Goal: Transaction & Acquisition: Purchase product/service

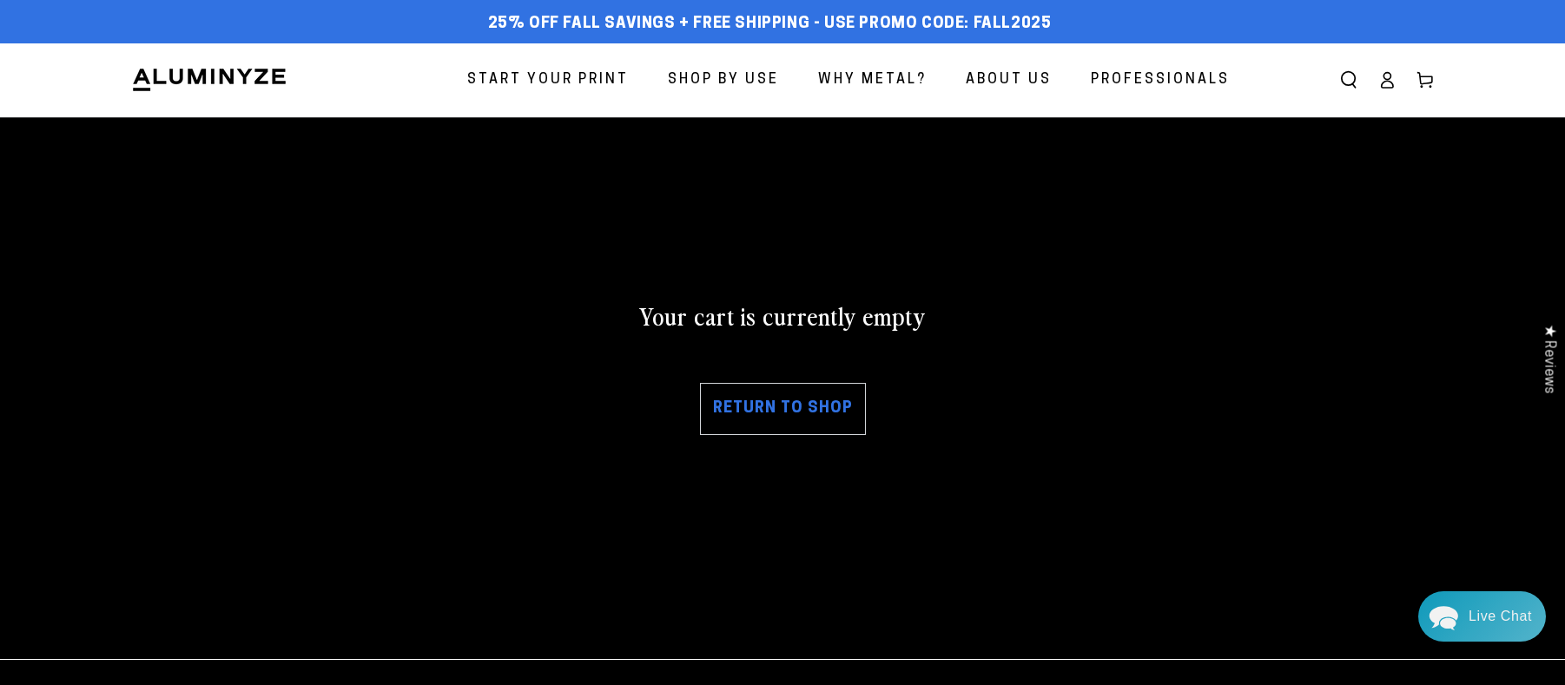
click at [813, 419] on link "Return to shop" at bounding box center [783, 409] width 166 height 52
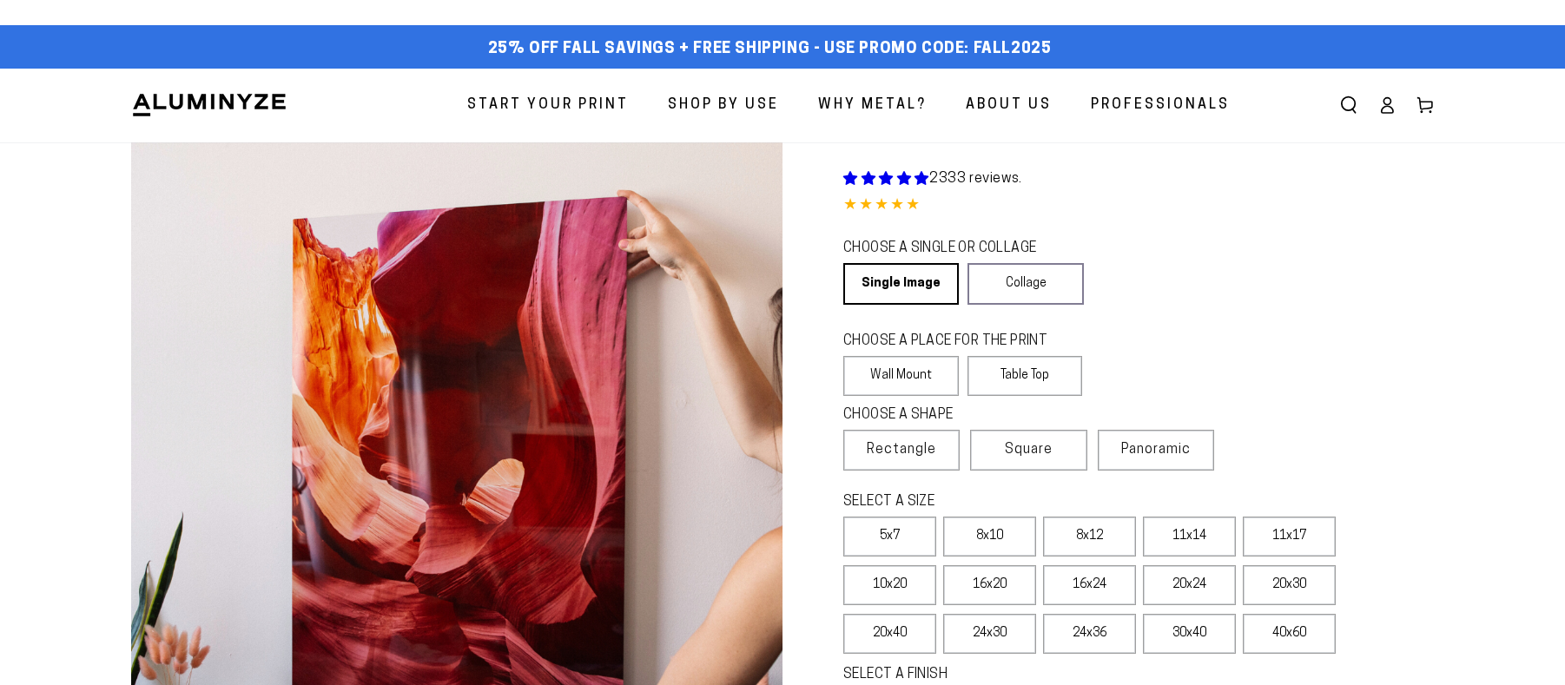
select select "**********"
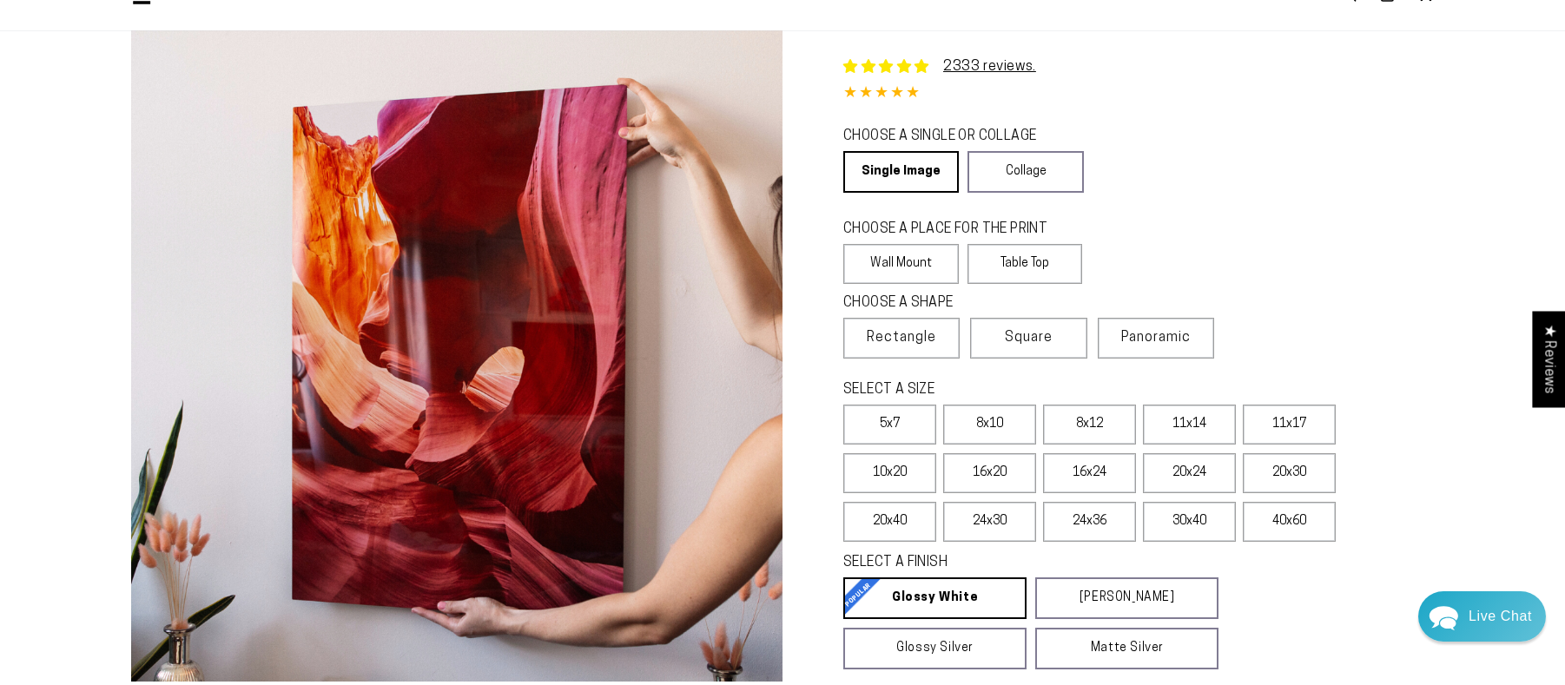
scroll to position [114, 0]
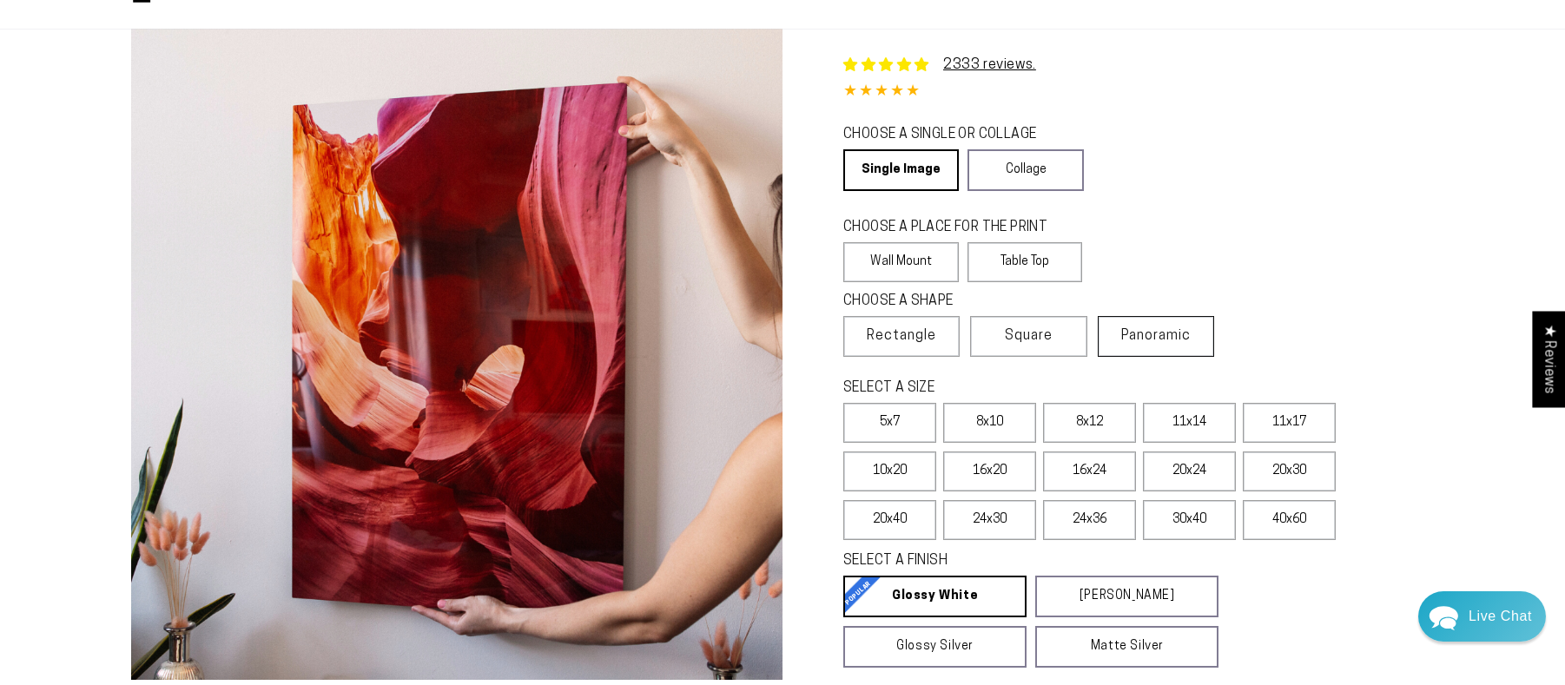
click at [1158, 349] on label "Panoramic" at bounding box center [1155, 336] width 116 height 41
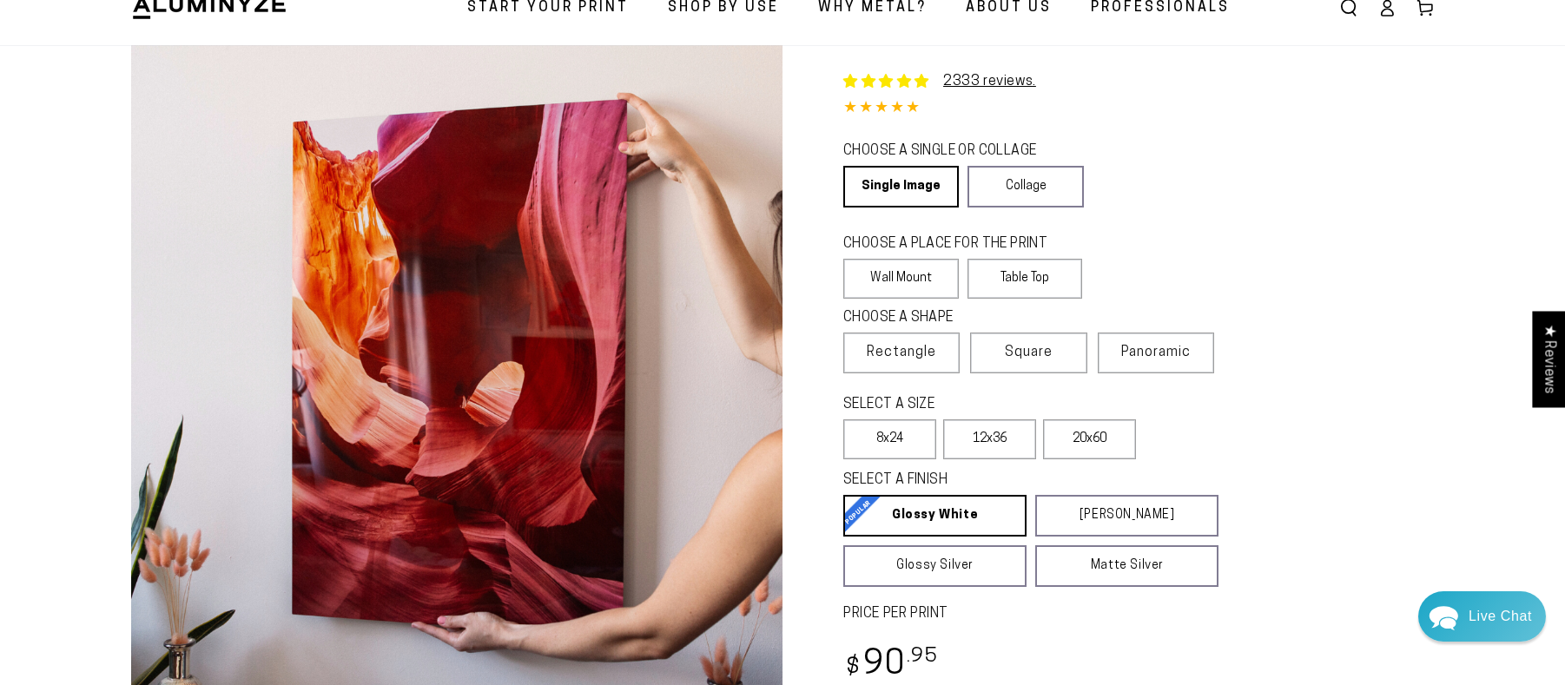
scroll to position [119, 0]
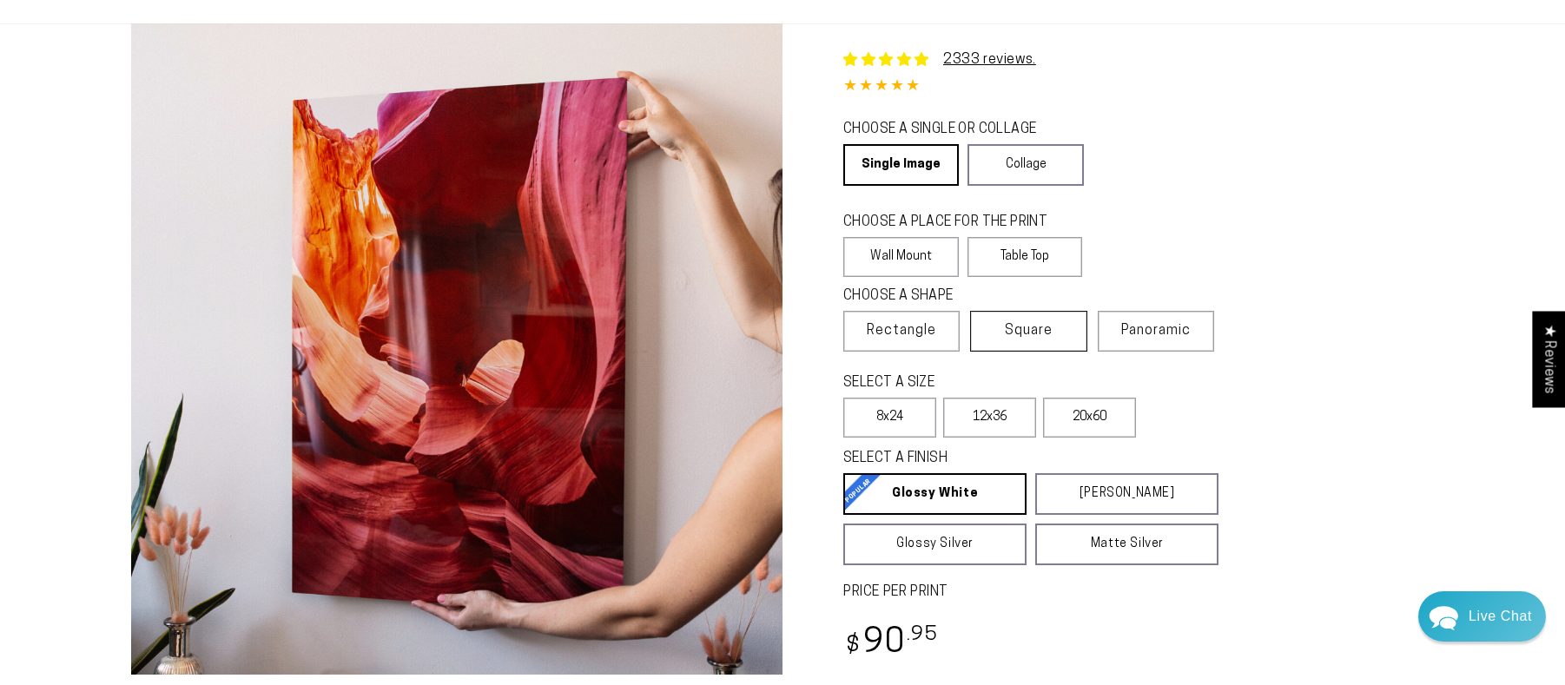
click at [1042, 333] on span "Square" at bounding box center [1029, 330] width 48 height 21
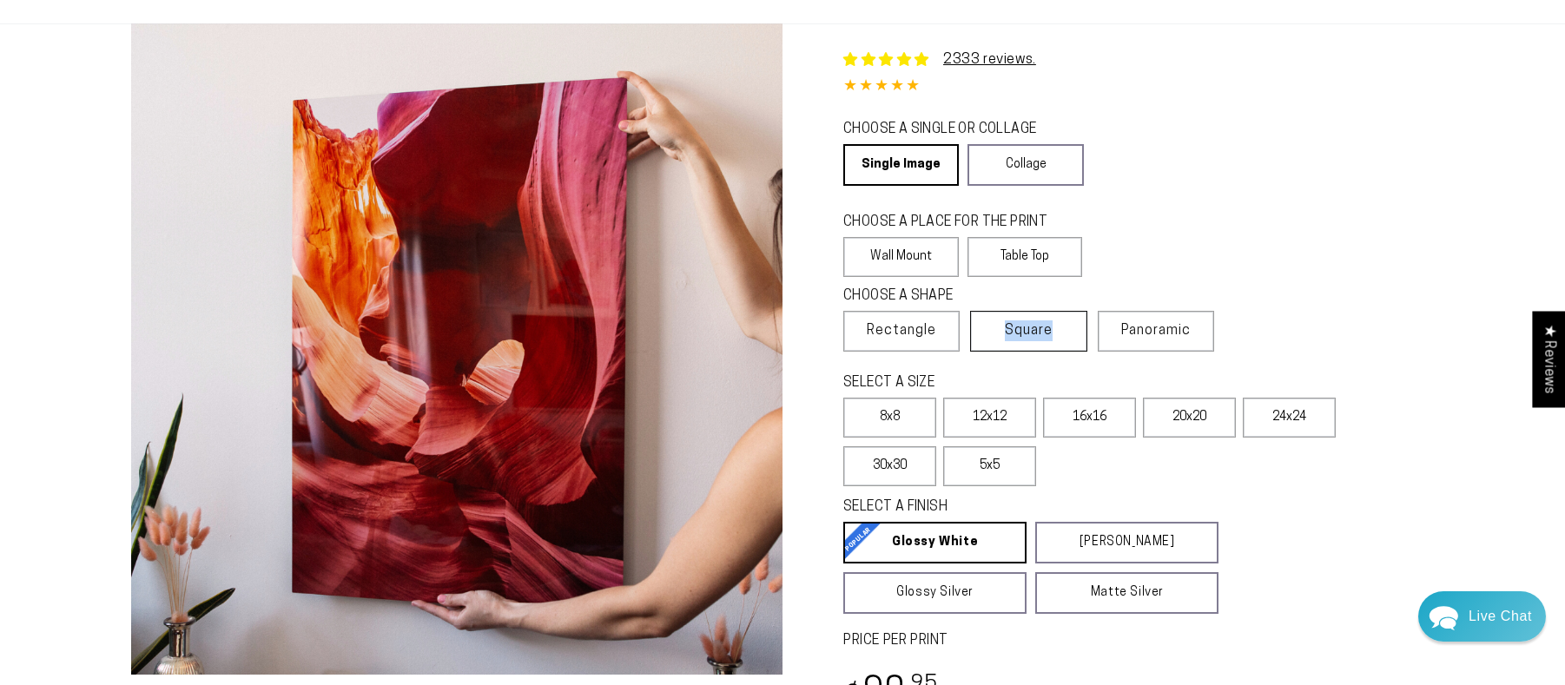
click at [1042, 333] on span "Square" at bounding box center [1029, 330] width 48 height 21
click at [900, 347] on label "Rectangle" at bounding box center [901, 331] width 116 height 41
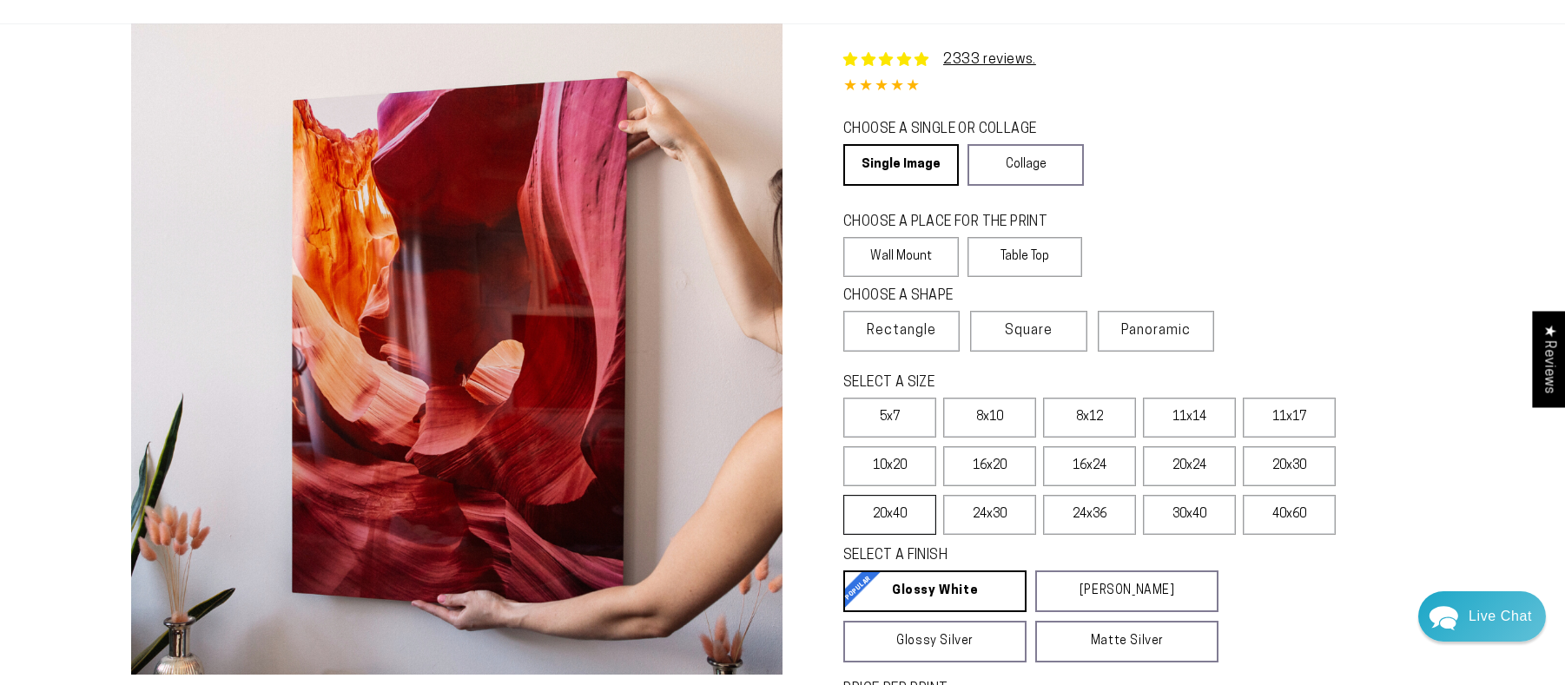
click at [919, 527] on label "20x40" at bounding box center [889, 515] width 93 height 40
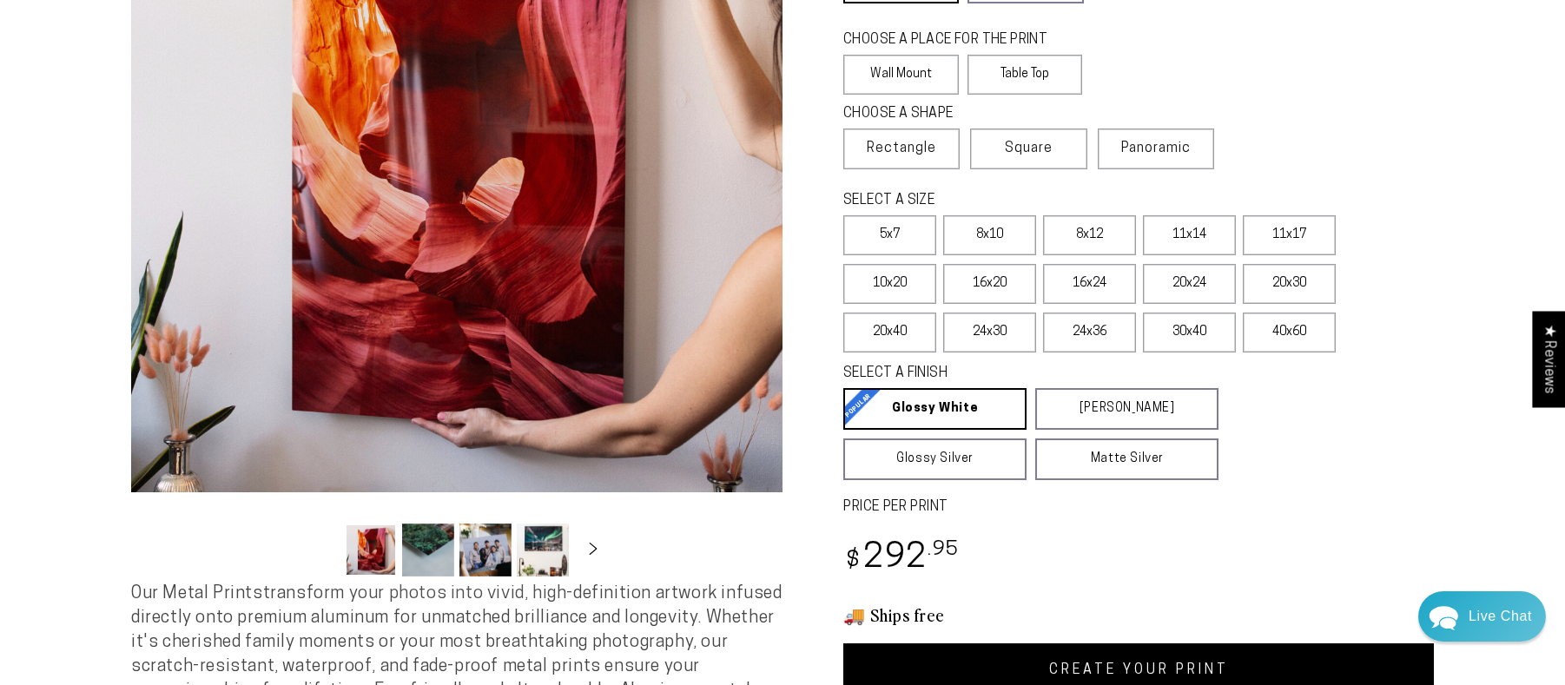
scroll to position [415, 0]
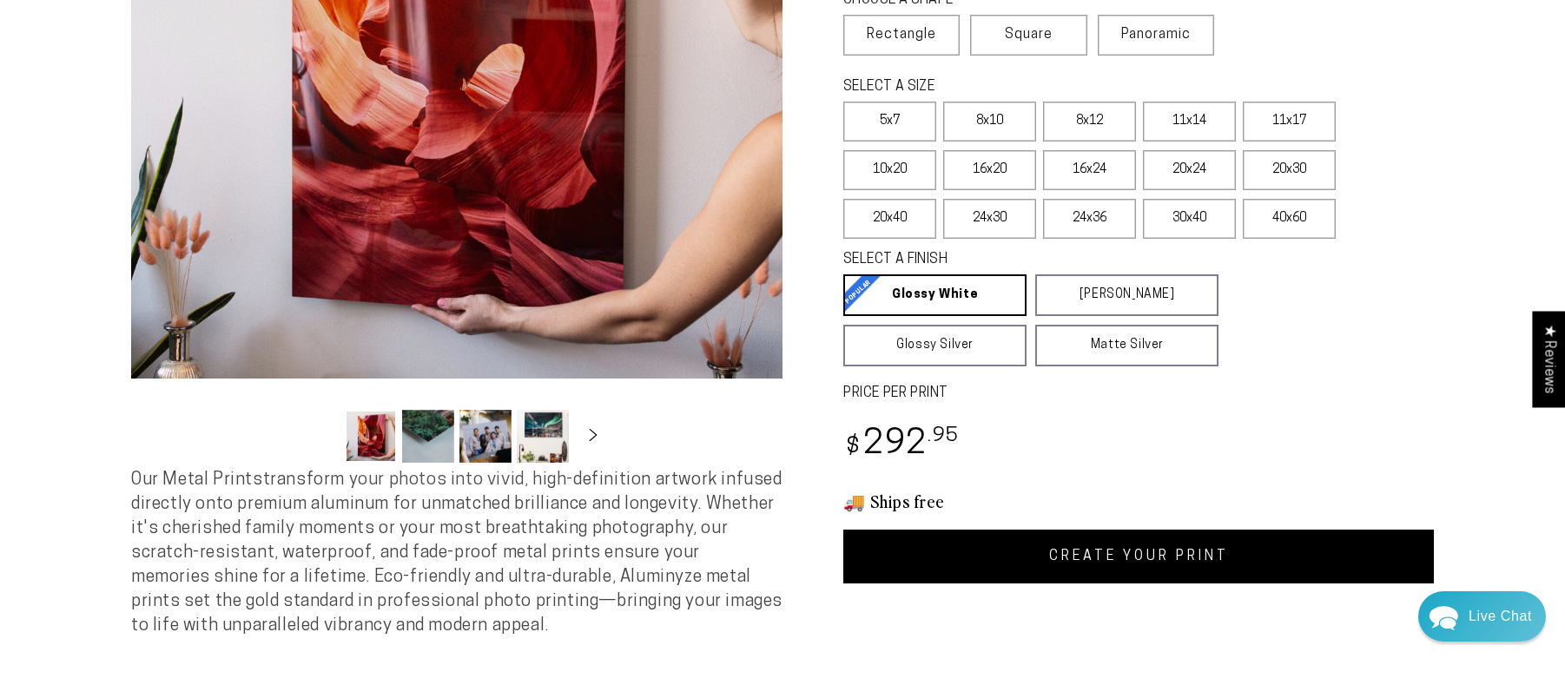
click at [1131, 570] on link "CREATE YOUR PRINT" at bounding box center [1138, 557] width 590 height 54
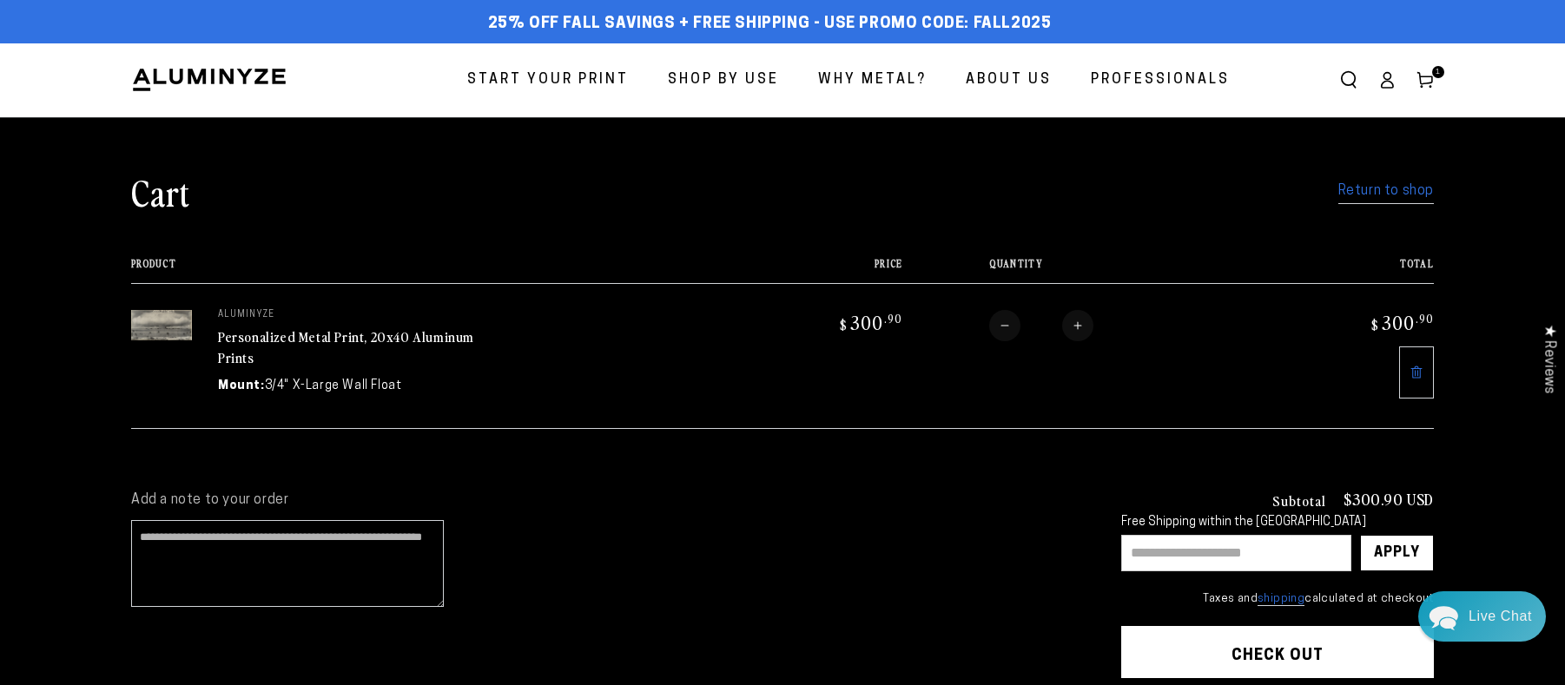
click at [1419, 377] on icon at bounding box center [1416, 372] width 11 height 12
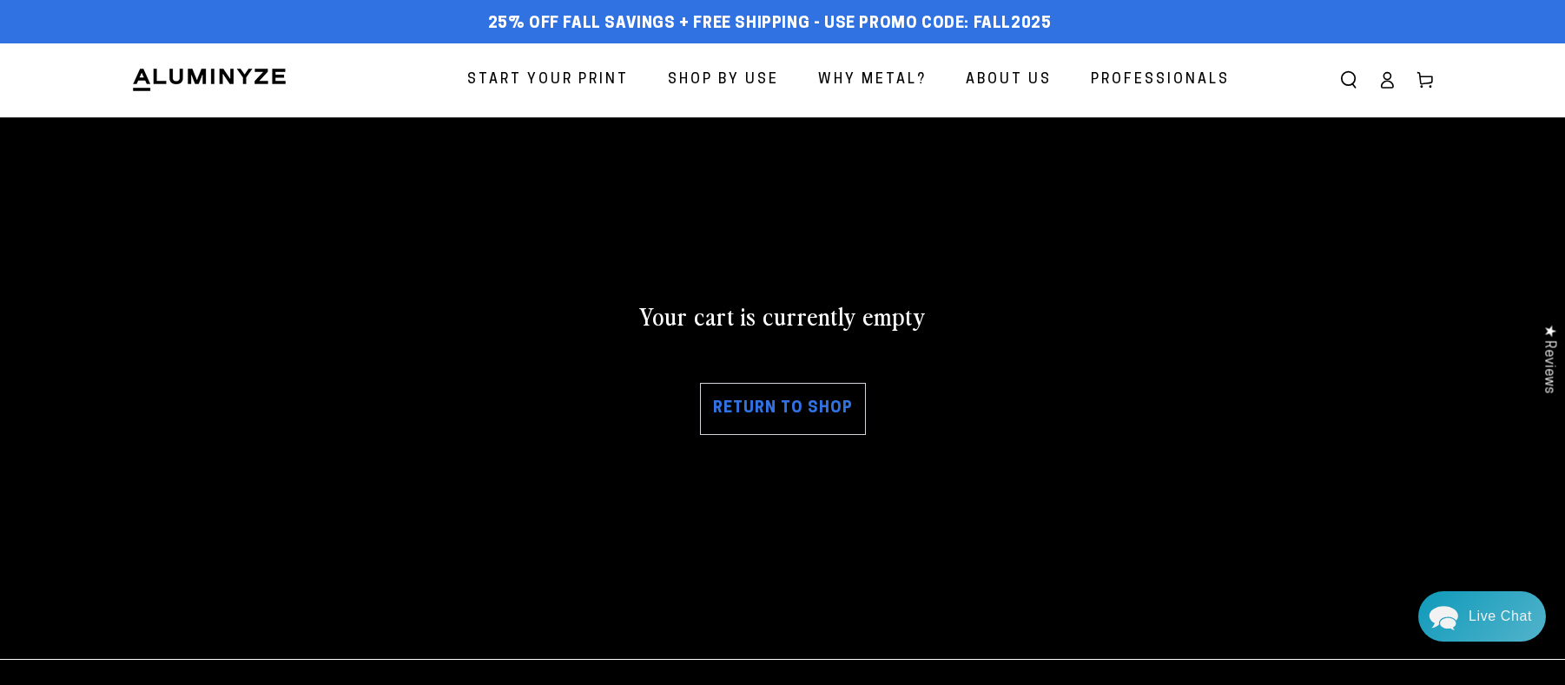
click at [795, 411] on link "Return to shop" at bounding box center [783, 409] width 166 height 52
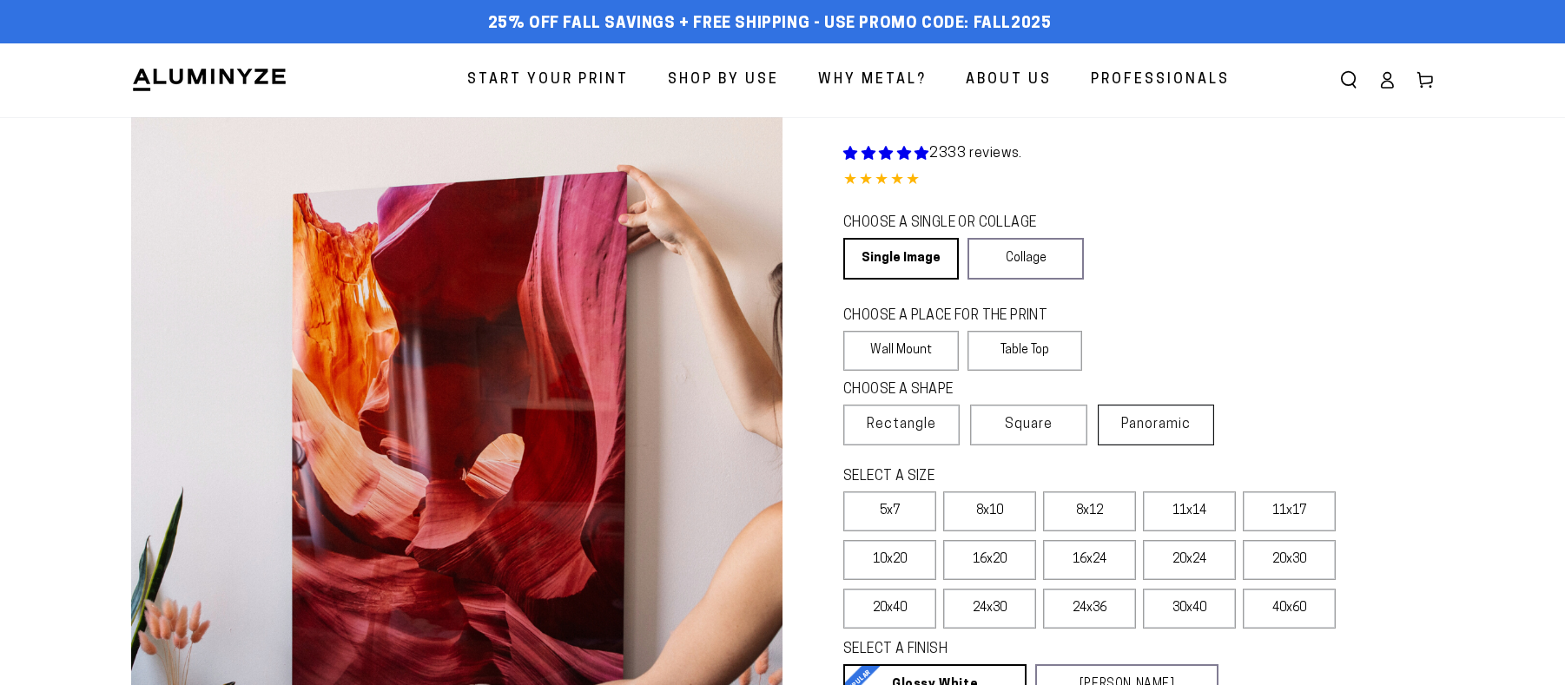
select select "**********"
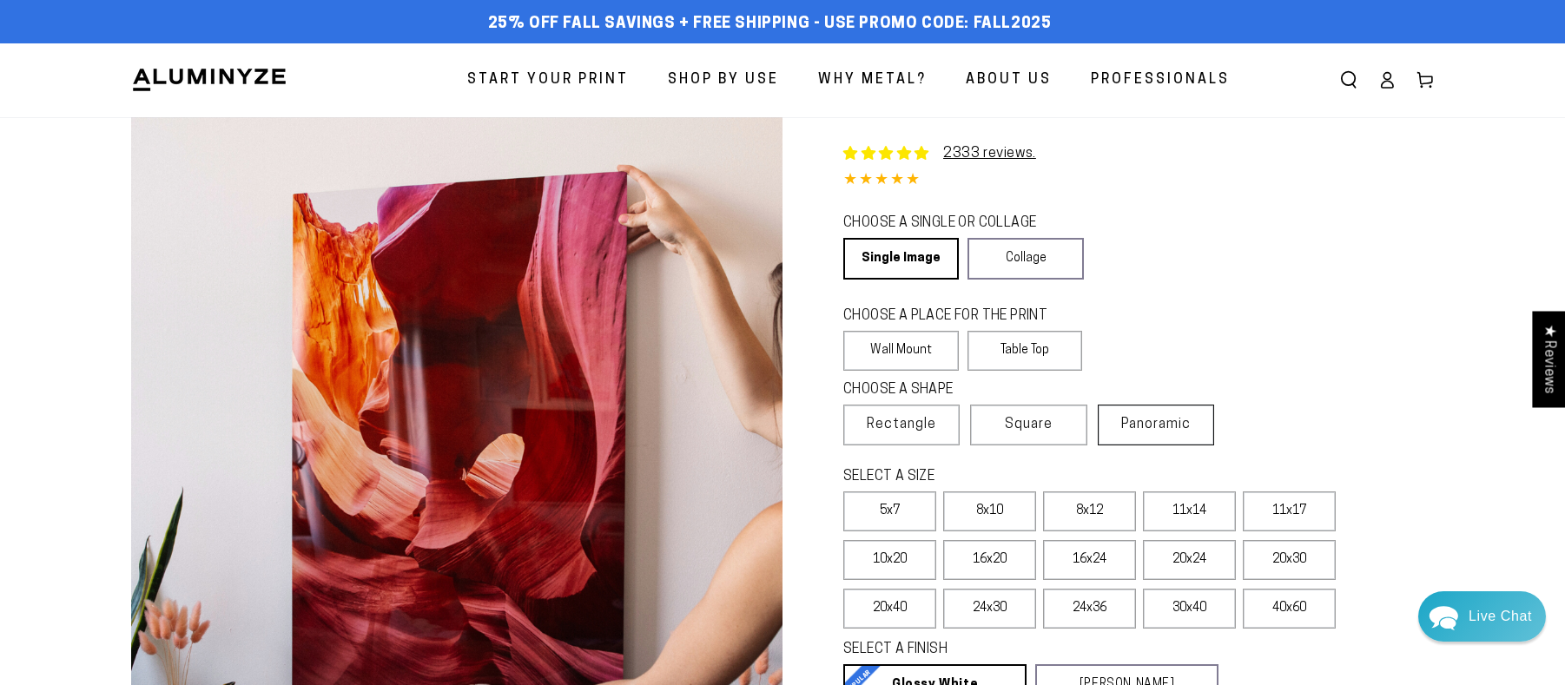
click at [1148, 429] on span "Panoramic" at bounding box center [1155, 425] width 69 height 14
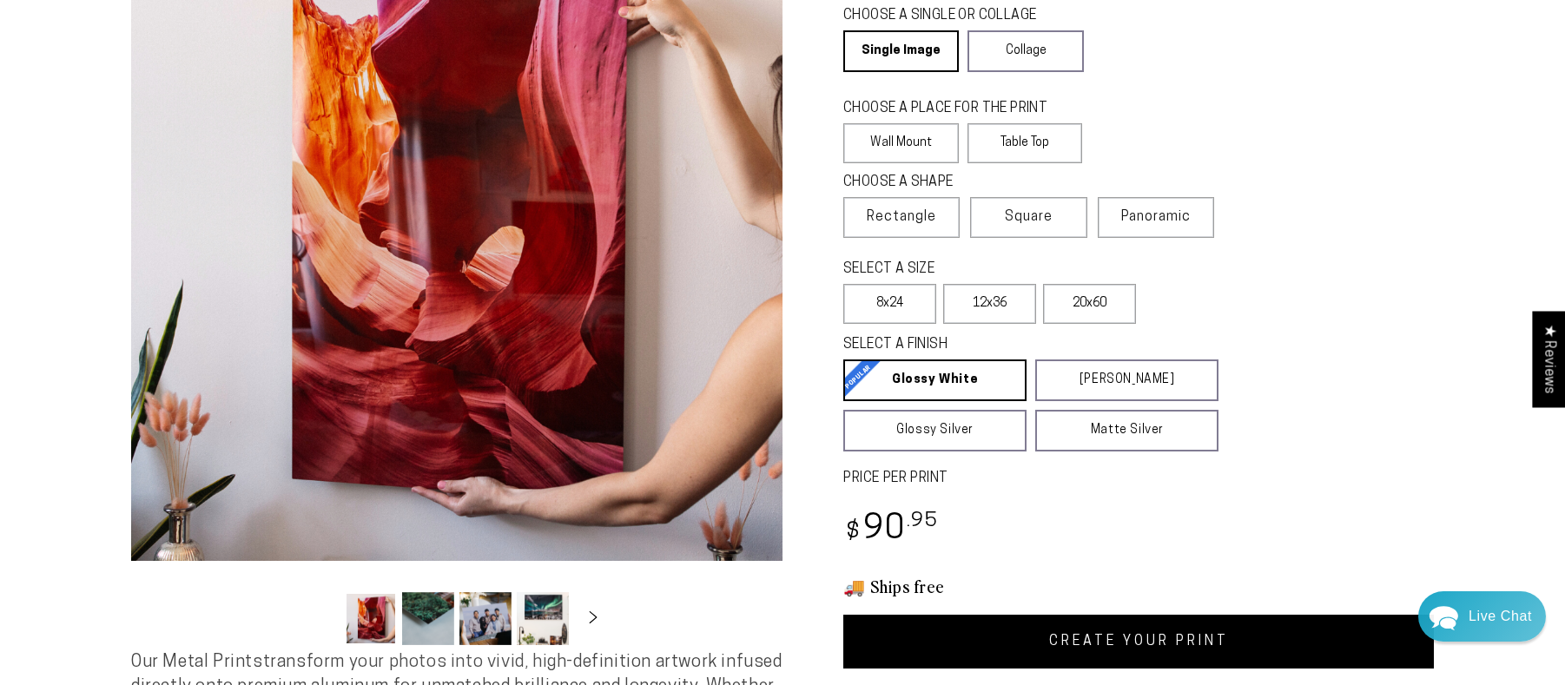
scroll to position [254, 0]
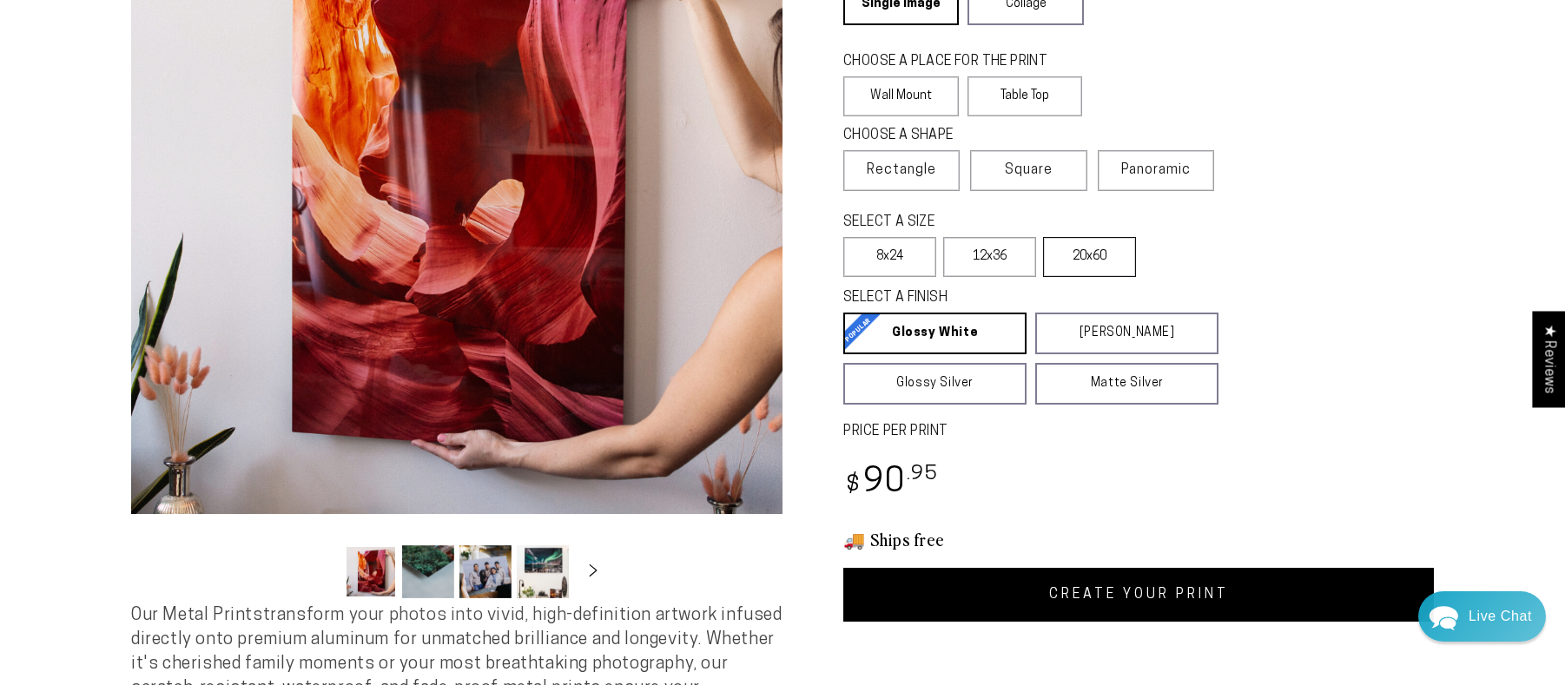
click at [1083, 263] on label "20x60" at bounding box center [1089, 257] width 93 height 40
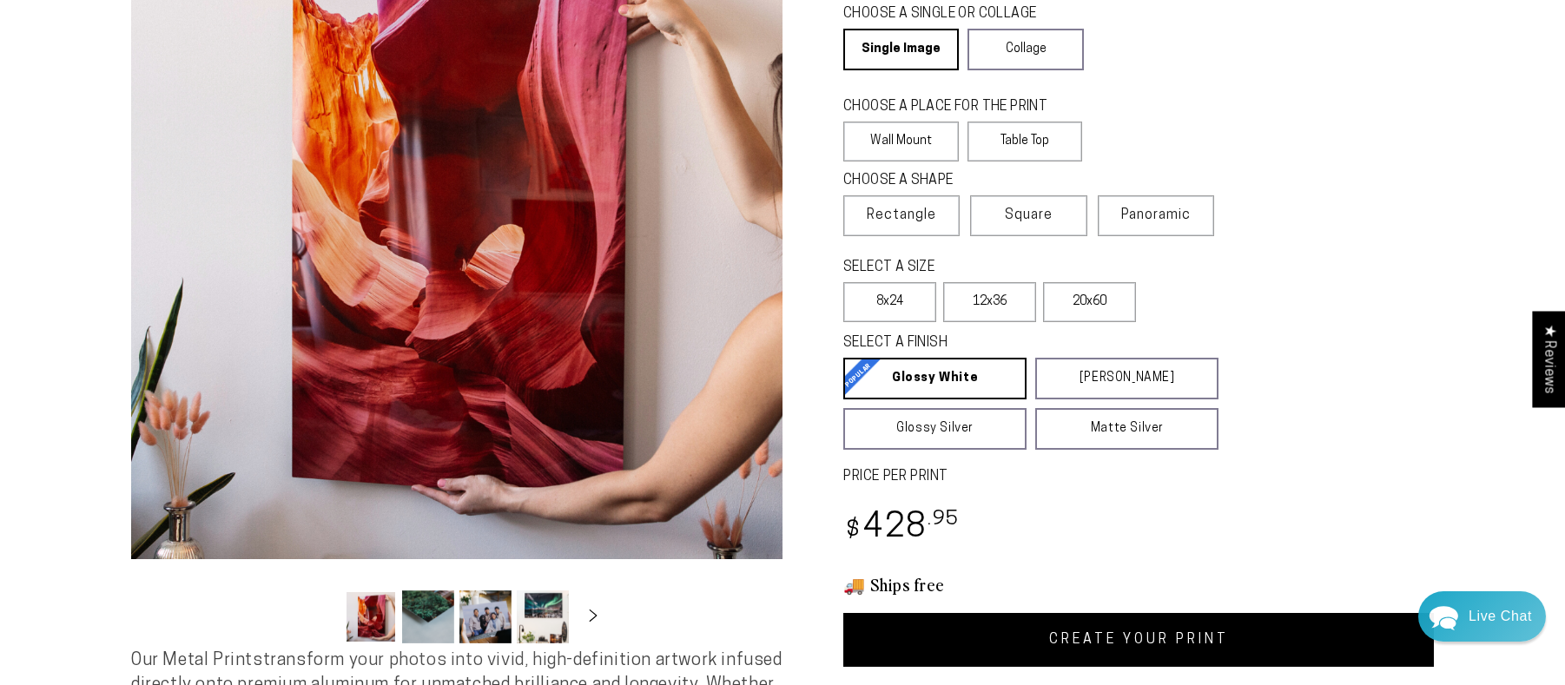
scroll to position [206, 0]
